Goal: Information Seeking & Learning: Find specific fact

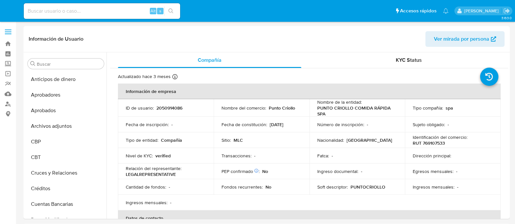
select select "10"
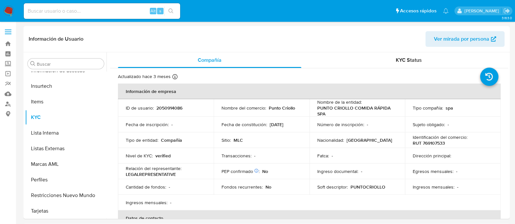
scroll to position [322, 0]
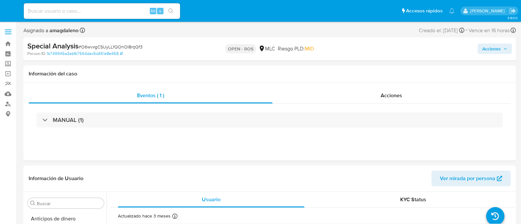
select select "10"
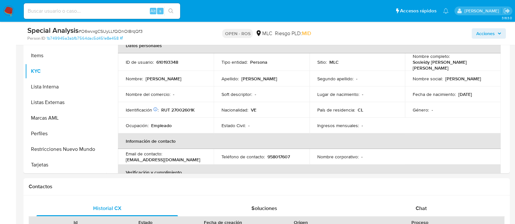
scroll to position [140, 0]
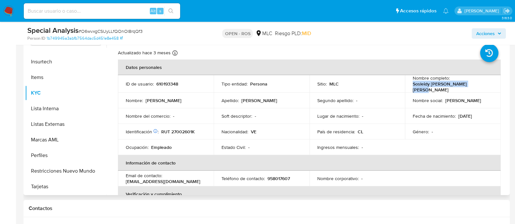
drag, startPoint x: 410, startPoint y: 85, endPoint x: 477, endPoint y: 87, distance: 66.4
click at [477, 87] on div "Nombre completo : Sosleidy Andreina Arraiz Leon" at bounding box center [452, 84] width 80 height 18
copy p "Sosleidy Andreina Arraiz Leon"
click at [164, 83] on p "610193348" at bounding box center [167, 84] width 22 height 6
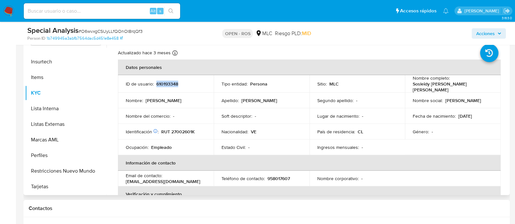
copy p "610193348"
click at [176, 129] on p "RUT 27002601K" at bounding box center [178, 132] width 34 height 6
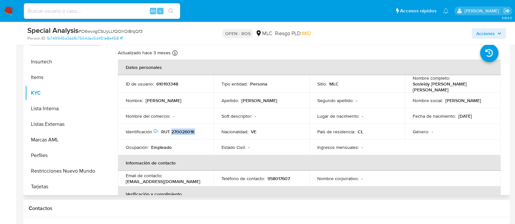
click at [176, 129] on p "RUT 27002601K" at bounding box center [178, 132] width 34 height 6
click at [164, 81] on p "610193348" at bounding box center [167, 84] width 22 height 6
copy p "610193348"
click at [164, 81] on p "610193348" at bounding box center [167, 84] width 22 height 6
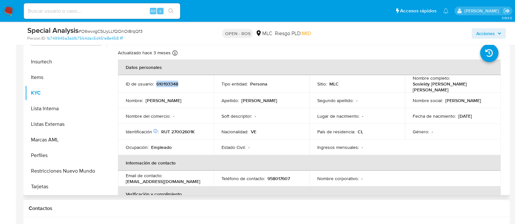
click at [164, 81] on p "610193348" at bounding box center [167, 84] width 22 height 6
click at [184, 129] on p "RUT 27002601K" at bounding box center [178, 132] width 34 height 6
copy p "27002601K"
click at [166, 82] on p "610193348" at bounding box center [167, 84] width 22 height 6
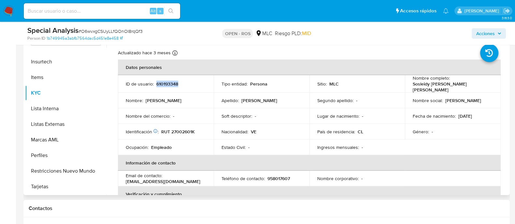
click at [166, 82] on p "610193348" at bounding box center [167, 84] width 22 height 6
copy p "610193348"
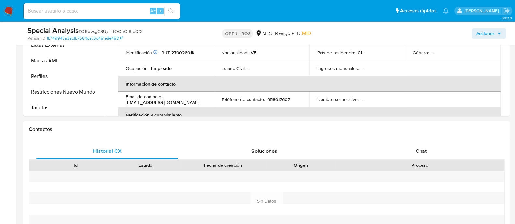
scroll to position [223, 0]
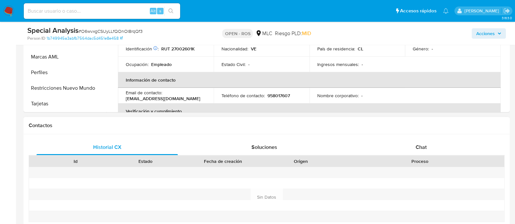
click at [425, 139] on div "Historial CX Soluciones Chat Id Estado Fecha de creación Origen Proceso Anterio…" at bounding box center [266, 189] width 486 height 110
click at [417, 146] on span "Chat" at bounding box center [420, 147] width 11 height 7
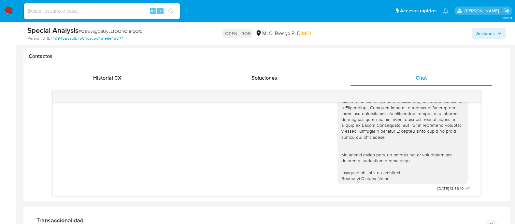
scroll to position [0, 0]
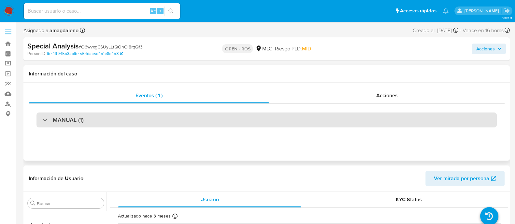
click at [227, 118] on div "MANUAL (1)" at bounding box center [266, 120] width 460 height 15
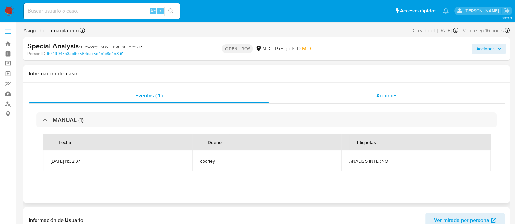
click at [349, 103] on div "Acciones" at bounding box center [386, 96] width 235 height 16
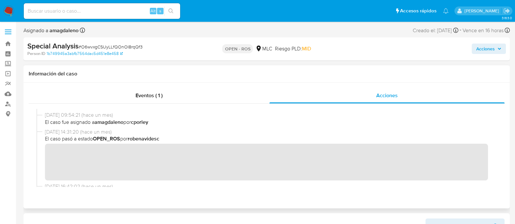
scroll to position [47, 0]
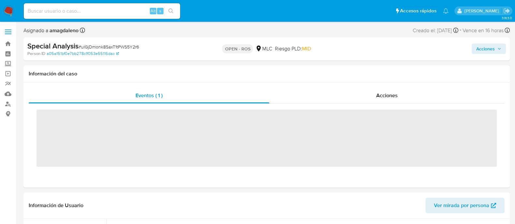
scroll to position [322, 0]
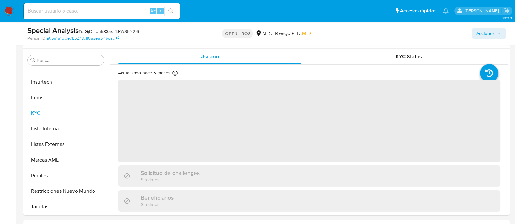
select select "10"
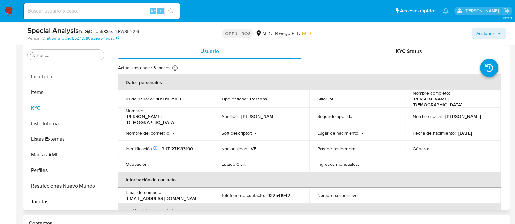
click at [179, 146] on p "RUT 271983190" at bounding box center [177, 149] width 32 height 6
copy p "271983190"
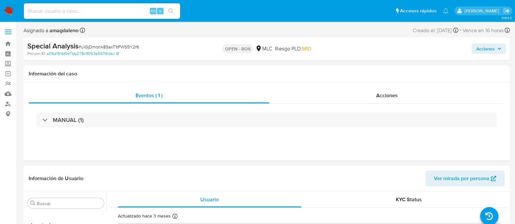
scroll to position [3, 0]
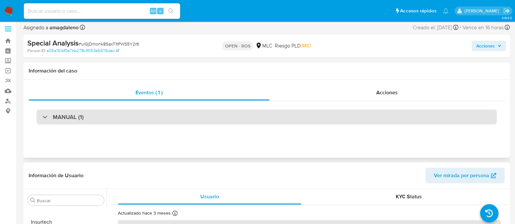
click at [315, 110] on div "MANUAL (1)" at bounding box center [266, 117] width 460 height 15
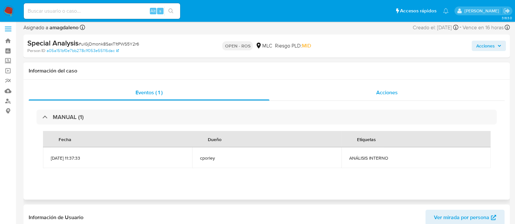
click at [328, 90] on div "Acciones" at bounding box center [386, 93] width 235 height 16
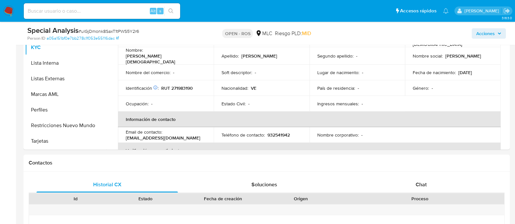
scroll to position [238, 0]
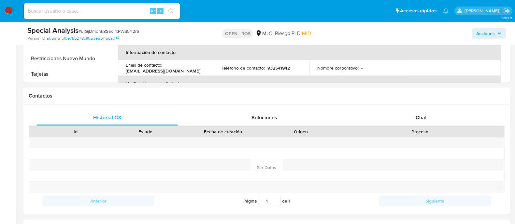
scroll to position [299, 0]
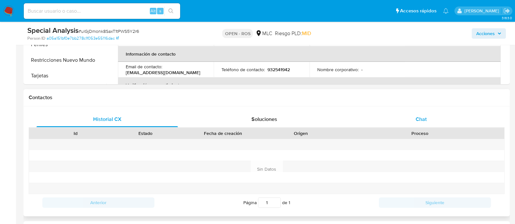
click at [413, 122] on div "Chat" at bounding box center [420, 120] width 141 height 16
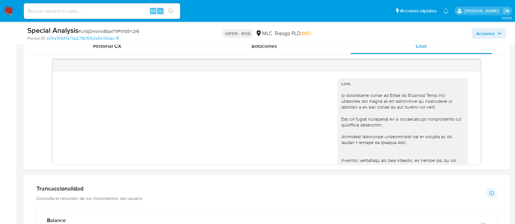
scroll to position [168, 0]
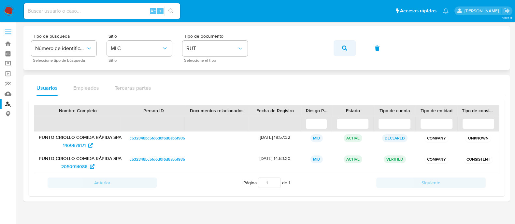
click at [344, 48] on icon "button" at bounding box center [344, 48] width 5 height 5
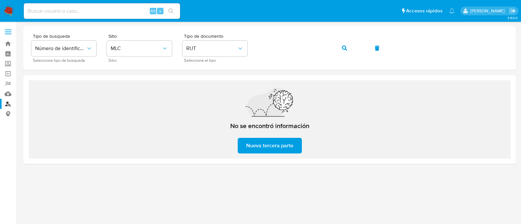
click at [193, 153] on div "No se encontró información Nueva tercera parte" at bounding box center [270, 119] width 482 height 78
click at [192, 102] on div "No se encontró información Nueva tercera parte" at bounding box center [270, 119] width 482 height 78
click at [183, 115] on div "No se encontró información Nueva tercera parte" at bounding box center [270, 119] width 482 height 78
